Goal: Complete application form

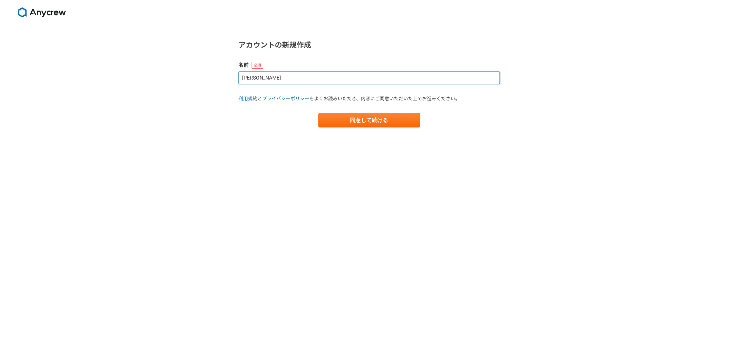
click at [287, 76] on input "[PERSON_NAME]" at bounding box center [368, 78] width 261 height 13
drag, startPoint x: 239, startPoint y: 78, endPoint x: 225, endPoint y: 77, distance: 14.5
click at [212, 78] on div "アカウントの新規作成 名前 [PERSON_NAME] 利用規約 と プライバシーポリシー をよくお読みいただき、内容にご同意いただいた上でお進みください。 …" at bounding box center [369, 191] width 738 height 332
click at [326, 76] on input "[PERSON_NAME]" at bounding box center [368, 78] width 261 height 13
drag, startPoint x: 338, startPoint y: 78, endPoint x: 193, endPoint y: 74, distance: 145.2
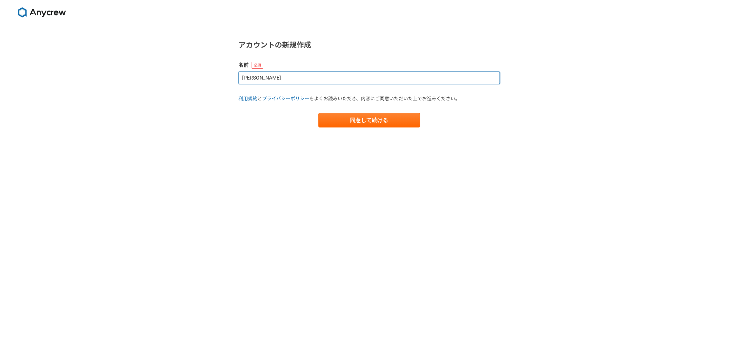
click at [193, 74] on div "アカウントの新規作成 名前 [PERSON_NAME] 利用規約 と プライバシーポリシー をよくお読みいただき、内容にご同意いただいた上でお進みください。 …" at bounding box center [369, 191] width 738 height 332
type input "OKUYAMA"
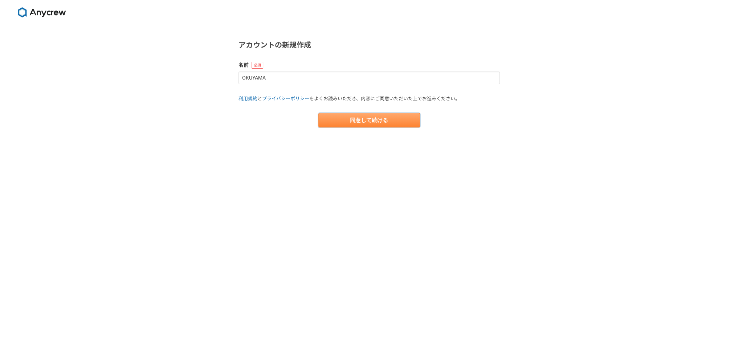
click at [385, 124] on button "同意して続ける" at bounding box center [369, 120] width 102 height 15
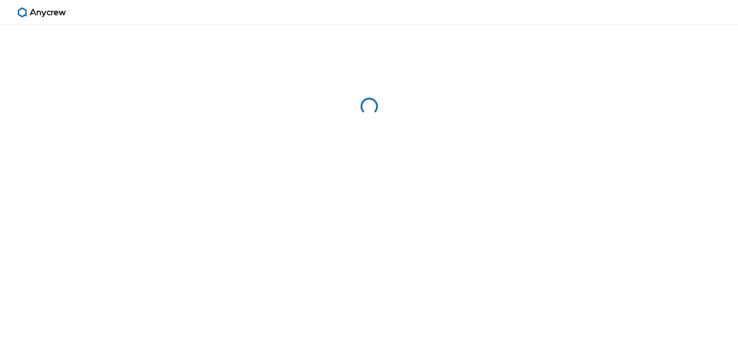
select select "13"
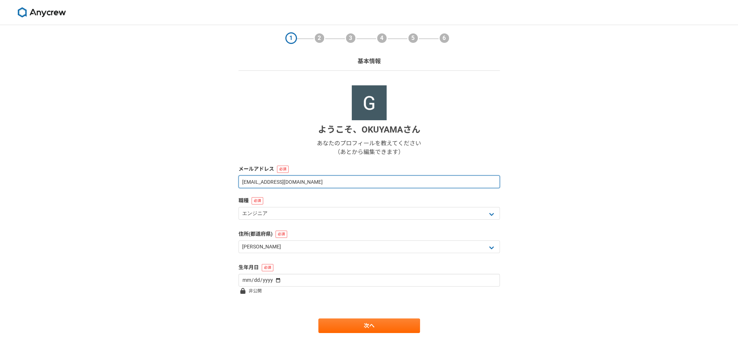
drag, startPoint x: 312, startPoint y: 180, endPoint x: 323, endPoint y: 180, distance: 10.9
click at [312, 180] on input "[EMAIL_ADDRESS][DOMAIN_NAME]" at bounding box center [368, 181] width 261 height 13
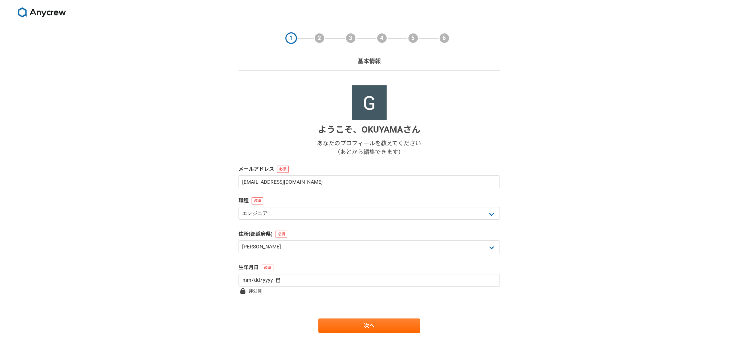
drag, startPoint x: 170, startPoint y: 192, endPoint x: 236, endPoint y: 216, distance: 69.6
click at [171, 192] on div "1 2 3 4 5 6 基本情報 ようこそ、 OKUYAMA さん あなたのプロフィールを教えてください （あとから編集できます） メールアドレス [EMAI…" at bounding box center [369, 193] width 738 height 337
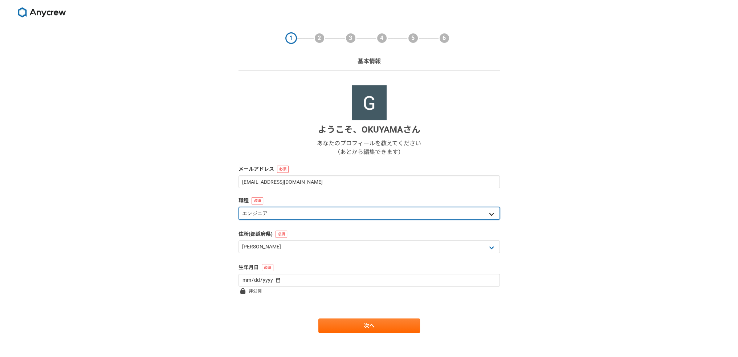
click at [250, 217] on select "エンジニア デザイナー ライター 営業 マーケティング 企画・事業開発 バックオフィス その他" at bounding box center [368, 213] width 261 height 13
click at [238, 207] on select "エンジニア デザイナー ライター 営業 マーケティング 企画・事業開発 バックオフィス その他" at bounding box center [368, 213] width 261 height 13
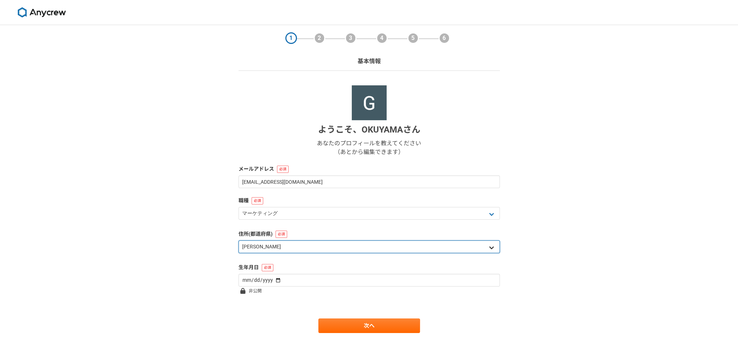
click at [285, 247] on select "北海道 [GEOGRAPHIC_DATA] [GEOGRAPHIC_DATA] [PERSON_NAME][GEOGRAPHIC_DATA] [PERSON_…" at bounding box center [368, 246] width 261 height 13
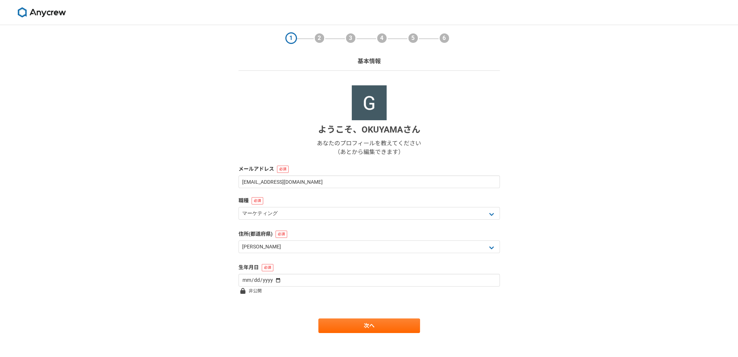
drag, startPoint x: 169, startPoint y: 201, endPoint x: 191, endPoint y: 212, distance: 25.0
click at [169, 201] on div "1 2 3 4 5 6 基本情報 ようこそ、 OKUYAMA さん あなたのプロフィールを教えてください （あとから編集できます） メールアドレス [EMAI…" at bounding box center [369, 193] width 738 height 337
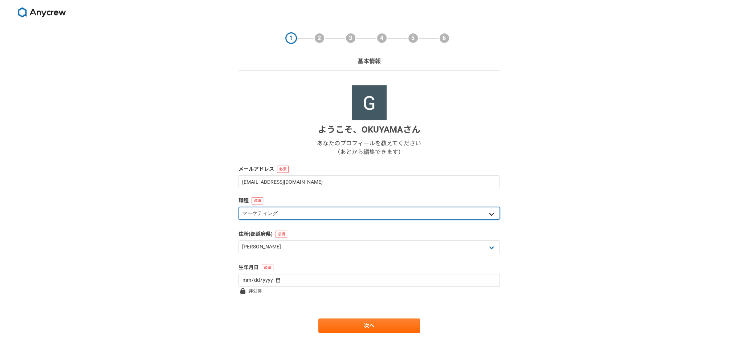
click at [284, 213] on select "エンジニア デザイナー ライター 営業 マーケティング 企画・事業開発 バックオフィス その他" at bounding box center [368, 213] width 261 height 13
click at [238, 207] on select "エンジニア デザイナー ライター 営業 マーケティング 企画・事業開発 バックオフィス その他" at bounding box center [368, 213] width 261 height 13
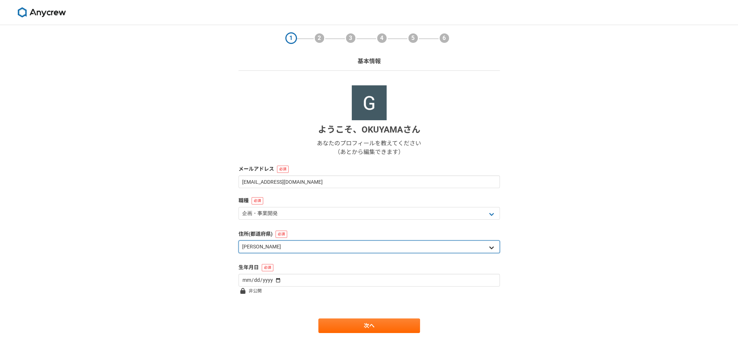
click at [274, 244] on select "北海道 [GEOGRAPHIC_DATA] [GEOGRAPHIC_DATA] [PERSON_NAME][GEOGRAPHIC_DATA] [PERSON_…" at bounding box center [368, 246] width 261 height 13
click at [238, 240] on select "北海道 [GEOGRAPHIC_DATA] [GEOGRAPHIC_DATA] [PERSON_NAME][GEOGRAPHIC_DATA] [PERSON_…" at bounding box center [368, 246] width 261 height 13
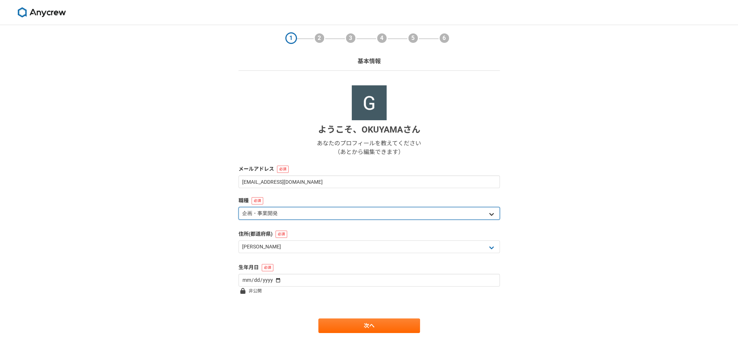
click at [292, 213] on select "エンジニア デザイナー ライター 営業 マーケティング 企画・事業開発 バックオフィス その他" at bounding box center [368, 213] width 261 height 13
click at [282, 216] on select "エンジニア デザイナー ライター 営業 マーケティング 企画・事業開発 バックオフィス その他" at bounding box center [368, 213] width 261 height 13
select select "5"
click at [238, 207] on select "エンジニア デザイナー ライター 営業 マーケティング 企画・事業開発 バックオフィス その他" at bounding box center [368, 213] width 261 height 13
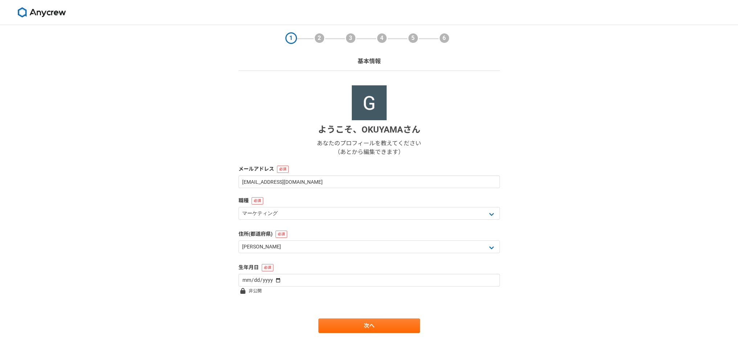
click at [201, 272] on div "1 2 3 4 5 6 基本情報 ようこそ、 OKUYAMA さん あなたのプロフィールを教えてください （あとから編集できます） メールアドレス [EMAI…" at bounding box center [369, 193] width 738 height 337
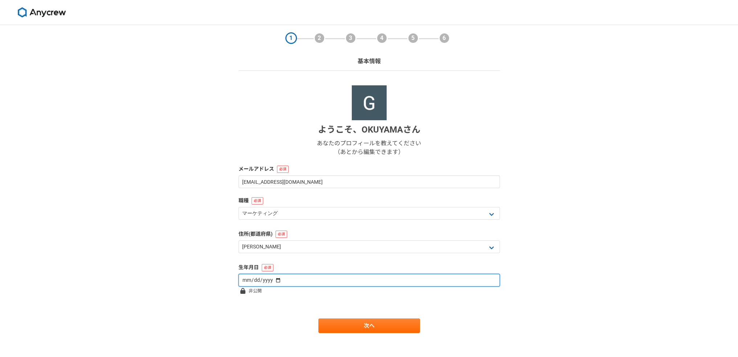
drag, startPoint x: 250, startPoint y: 281, endPoint x: 246, endPoint y: 282, distance: 4.1
click at [248, 282] on input "date" at bounding box center [368, 280] width 261 height 13
type input "[DATE]"
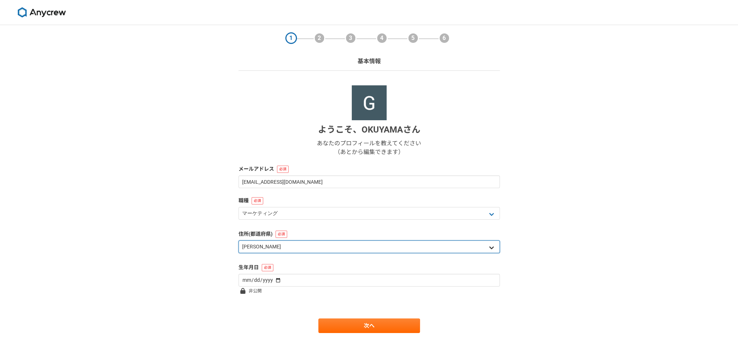
click at [323, 248] on select "北海道 [GEOGRAPHIC_DATA] [GEOGRAPHIC_DATA] [PERSON_NAME][GEOGRAPHIC_DATA] [PERSON_…" at bounding box center [368, 246] width 261 height 13
select select "14"
click at [238, 240] on select "北海道 [GEOGRAPHIC_DATA] [GEOGRAPHIC_DATA] [PERSON_NAME][GEOGRAPHIC_DATA] [PERSON_…" at bounding box center [368, 246] width 261 height 13
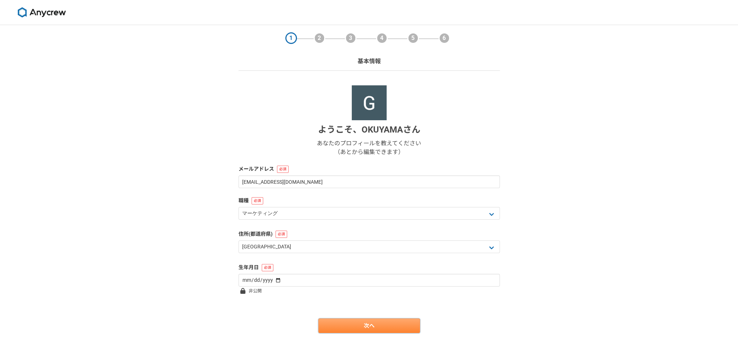
click at [341, 332] on link "次へ" at bounding box center [369, 325] width 102 height 15
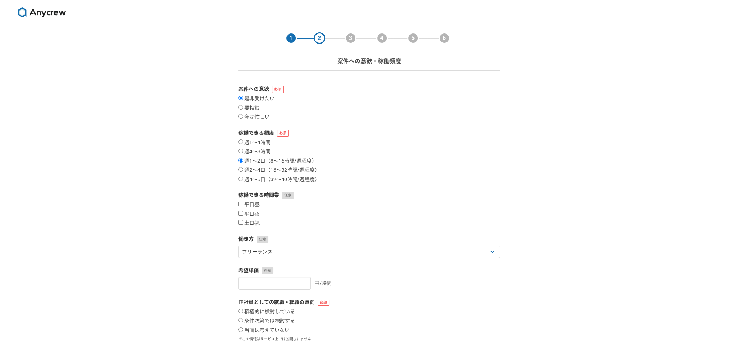
drag, startPoint x: 359, startPoint y: 120, endPoint x: 324, endPoint y: 139, distance: 39.5
click at [359, 121] on form "案件への意欲 是非受けたい 要相談 今は忙しい 稼働できる頻度 週1〜4時間 週4〜8時間 週1〜2日（8〜16時間/週程度） 週2〜4日（16〜32時間/週…" at bounding box center [368, 232] width 261 height 294
click at [249, 171] on label "週2〜4日（16〜32時間/週程度）" at bounding box center [278, 170] width 81 height 7
click at [243, 171] on input "週2〜4日（16〜32時間/週程度）" at bounding box center [240, 169] width 5 height 5
radio input "true"
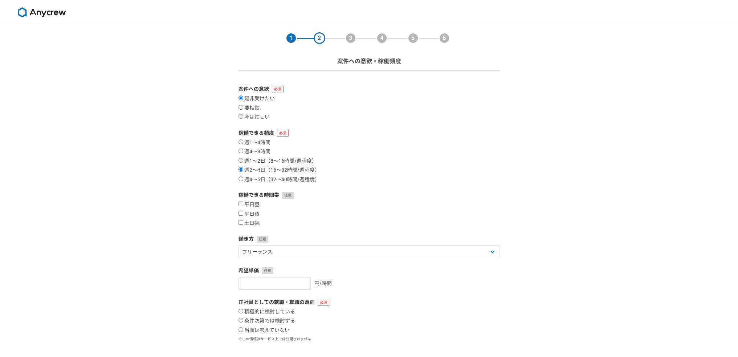
click at [249, 161] on label "週1〜2日（8〜16時間/週程度）" at bounding box center [277, 161] width 78 height 7
click at [243, 161] on input "週1〜2日（8〜16時間/週程度）" at bounding box center [240, 160] width 5 height 5
radio input "true"
click at [252, 170] on label "週2〜4日（16〜32時間/週程度）" at bounding box center [278, 170] width 81 height 7
click at [243, 170] on input "週2〜4日（16〜32時間/週程度）" at bounding box center [240, 169] width 5 height 5
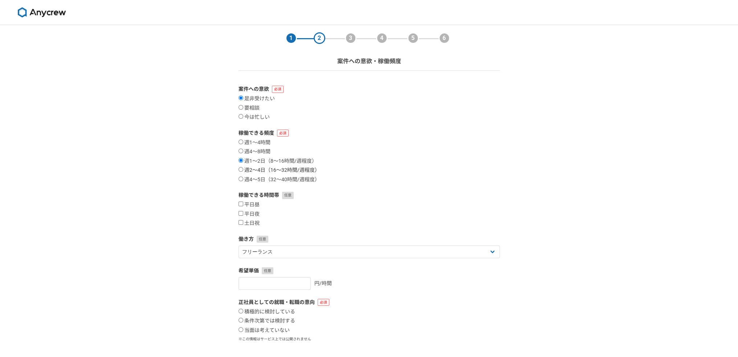
radio input "true"
click at [253, 161] on label "週1〜2日（8〜16時間/週程度）" at bounding box center [277, 161] width 78 height 7
click at [243, 161] on input "週1〜2日（8〜16時間/週程度）" at bounding box center [240, 160] width 5 height 5
radio input "true"
click at [372, 212] on div "平日昼 平日夜 土日祝" at bounding box center [368, 213] width 261 height 25
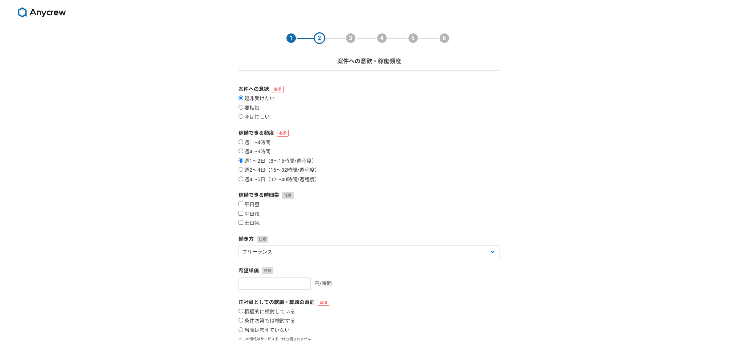
click at [255, 173] on label "週2〜4日（16〜32時間/週程度）" at bounding box center [278, 170] width 81 height 7
click at [243, 172] on input "週2〜4日（16〜32時間/週程度）" at bounding box center [240, 169] width 5 height 5
radio input "true"
click at [238, 205] on input "平日昼" at bounding box center [240, 203] width 5 height 5
checkbox input "true"
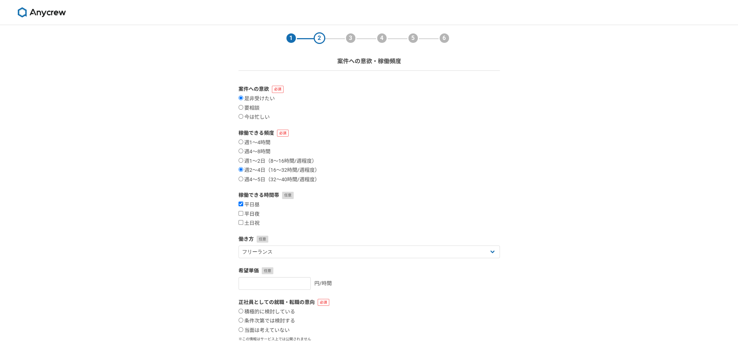
click at [240, 214] on input "平日夜" at bounding box center [240, 213] width 5 height 5
checkbox input "true"
click at [242, 222] on input "土日祝" at bounding box center [240, 222] width 5 height 5
checkbox input "true"
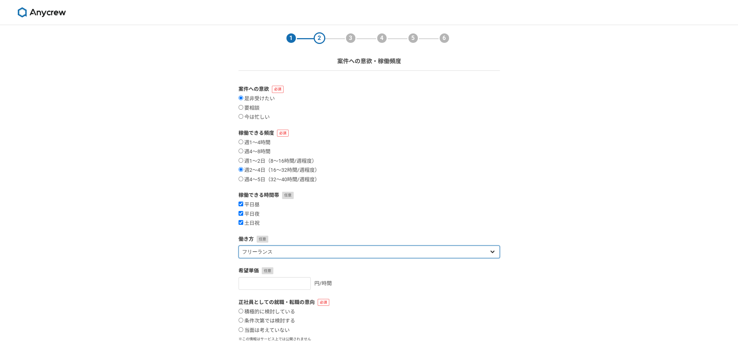
click at [257, 249] on select "フリーランス 副業 その他" at bounding box center [368, 251] width 261 height 13
click at [238, 245] on select "フリーランス 副業 その他" at bounding box center [368, 251] width 261 height 13
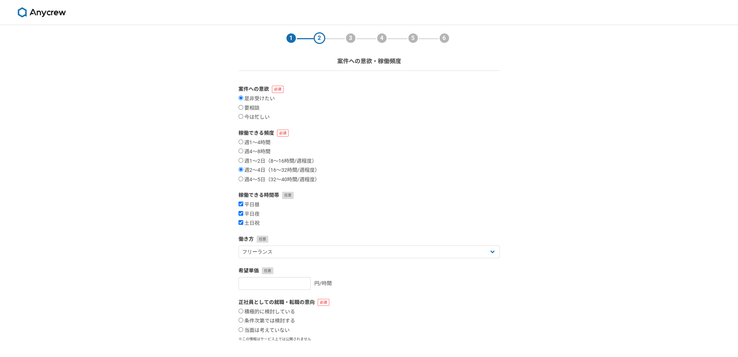
click at [265, 293] on form "案件への意欲 是非受けたい 要相談 今は忙しい 稼働できる頻度 週1〜4時間 週4〜8時間 週1〜2日（8〜16時間/週程度） 週2〜4日（16〜32時間/週…" at bounding box center [368, 232] width 261 height 294
click at [267, 285] on input "number" at bounding box center [274, 283] width 72 height 13
type input "5"
type input "4500"
click at [308, 271] on label "希望単価" at bounding box center [368, 271] width 261 height 8
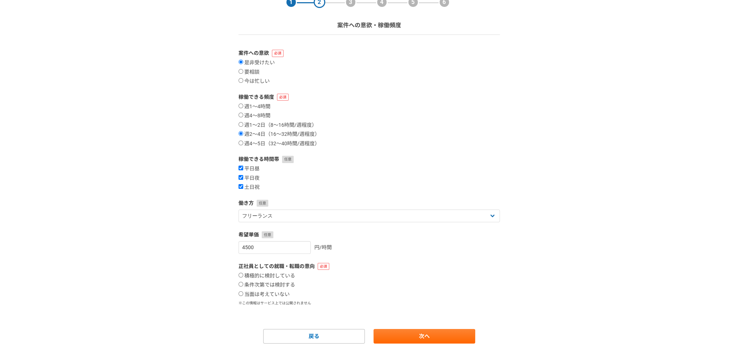
scroll to position [36, 0]
click at [241, 275] on input "積極的に検討している" at bounding box center [240, 274] width 5 height 5
radio input "true"
click at [430, 331] on link "次へ" at bounding box center [424, 335] width 102 height 15
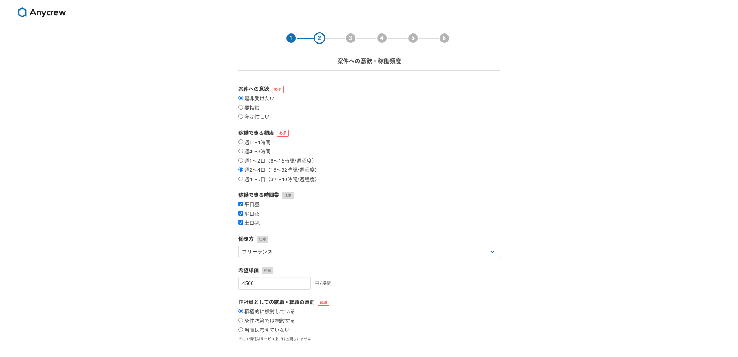
select select
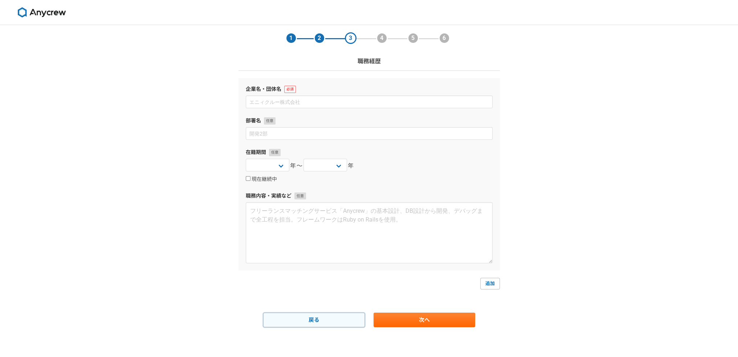
click at [305, 323] on link "戻る" at bounding box center [314, 319] width 102 height 15
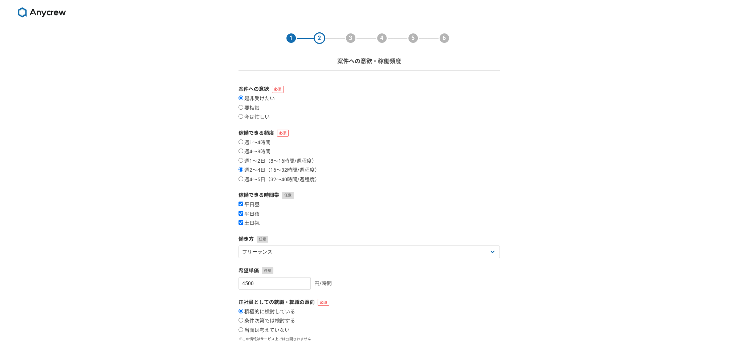
scroll to position [36, 0]
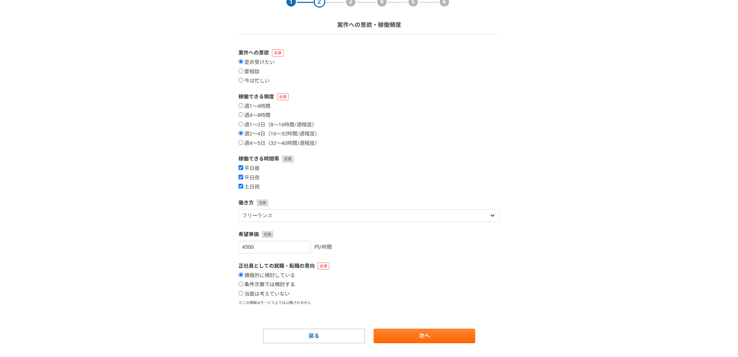
click at [279, 286] on label "条件次第では検討する" at bounding box center [266, 284] width 57 height 7
click at [243, 286] on input "条件次第では検討する" at bounding box center [240, 283] width 5 height 5
radio input "true"
click at [445, 335] on link "次へ" at bounding box center [424, 335] width 102 height 15
select select
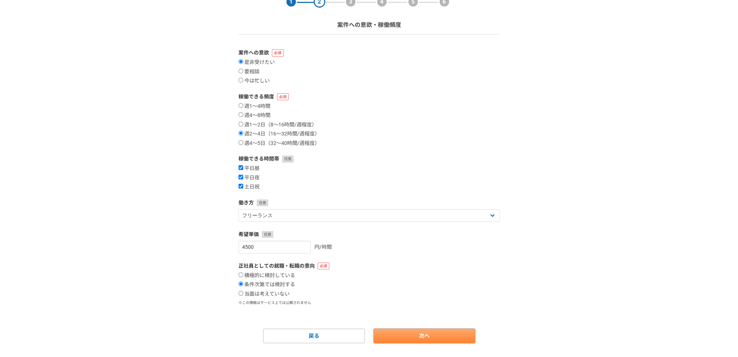
select select
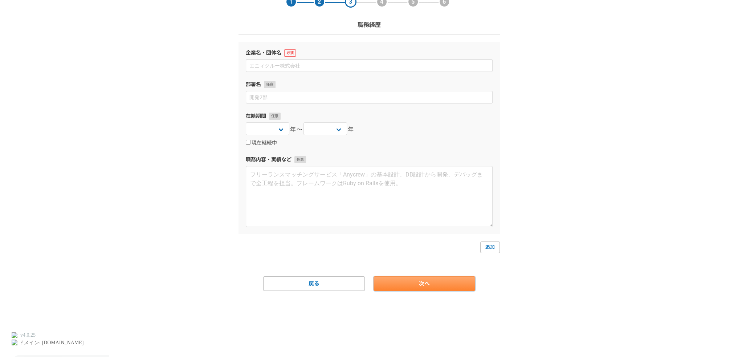
scroll to position [0, 0]
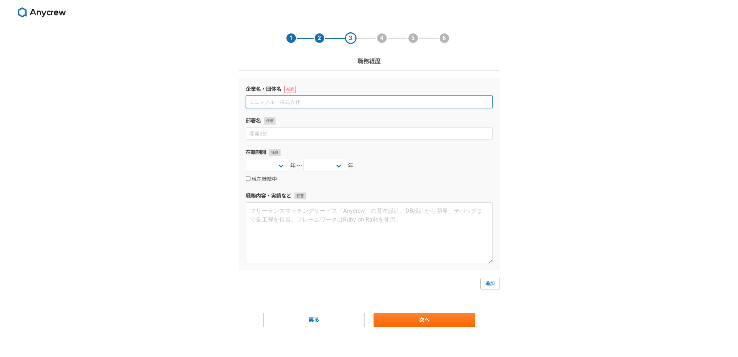
click at [278, 97] on input at bounding box center [369, 101] width 247 height 13
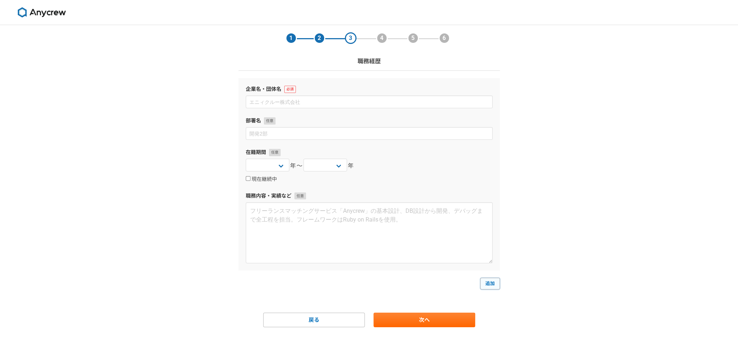
click at [483, 284] on link "追加" at bounding box center [490, 284] width 20 height 12
select select
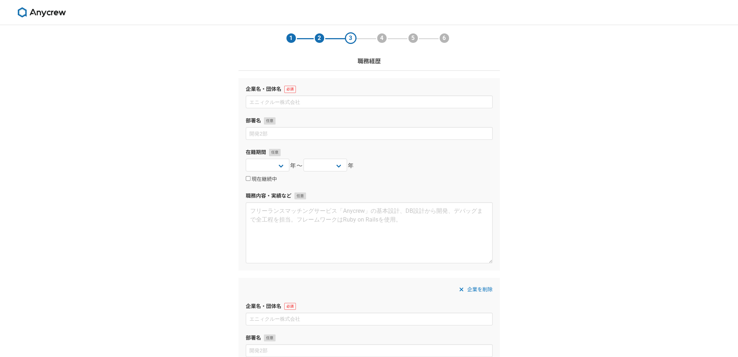
scroll to position [215, 0]
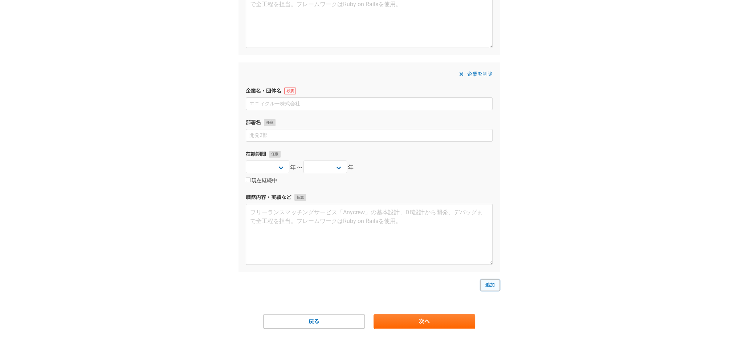
click at [493, 284] on link "追加" at bounding box center [490, 285] width 20 height 12
select select
click at [421, 318] on link "次へ" at bounding box center [424, 321] width 102 height 15
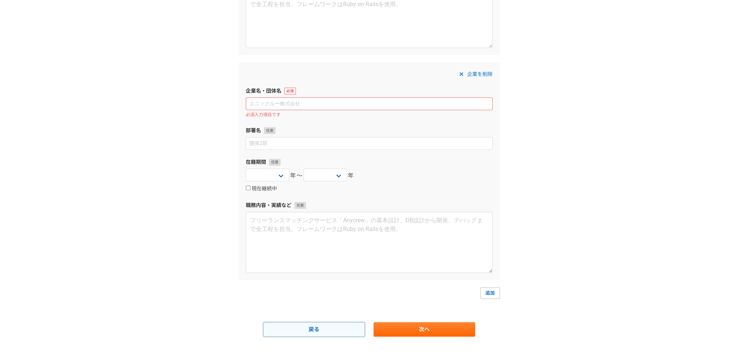
click at [325, 335] on link "戻る" at bounding box center [314, 329] width 102 height 15
